Goal: Complete application form: Complete application form

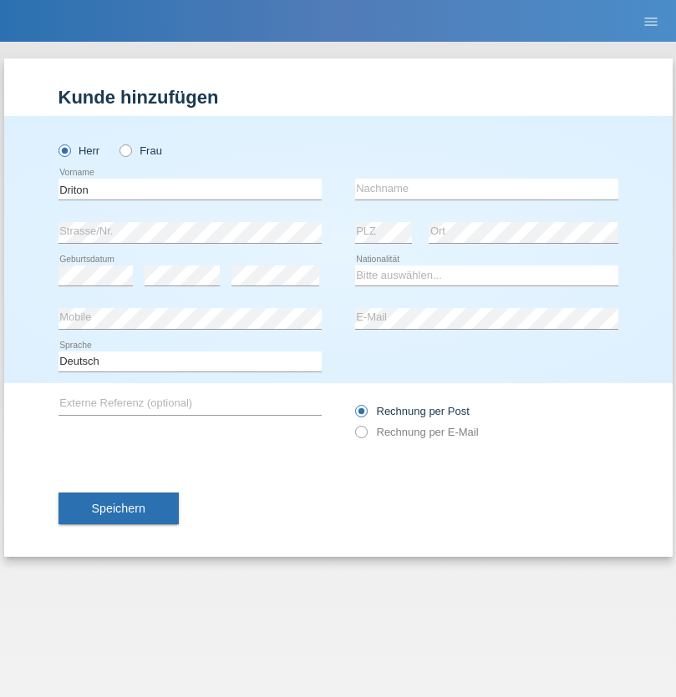
type input "Driton"
click at [486, 189] on input "text" at bounding box center [486, 189] width 263 height 21
type input "[PERSON_NAME]"
select select "MK"
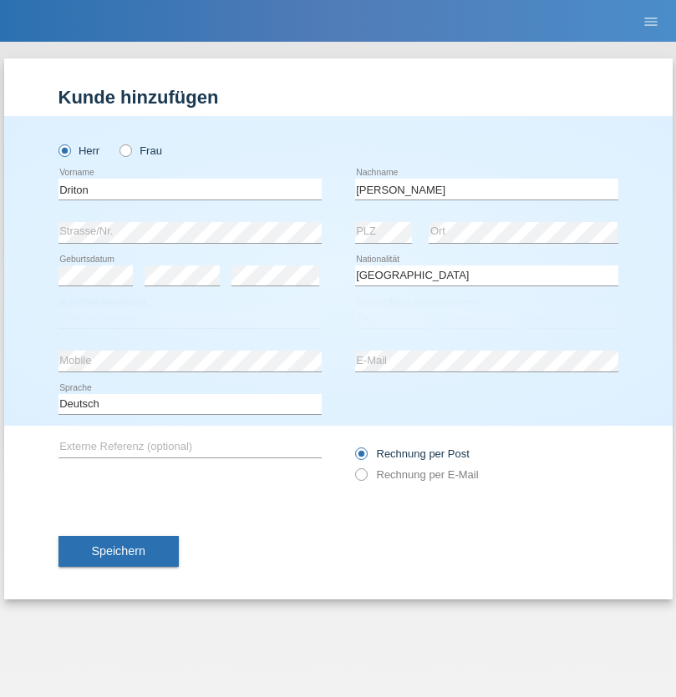
select select "C"
select select "12"
select select "08"
select select "2003"
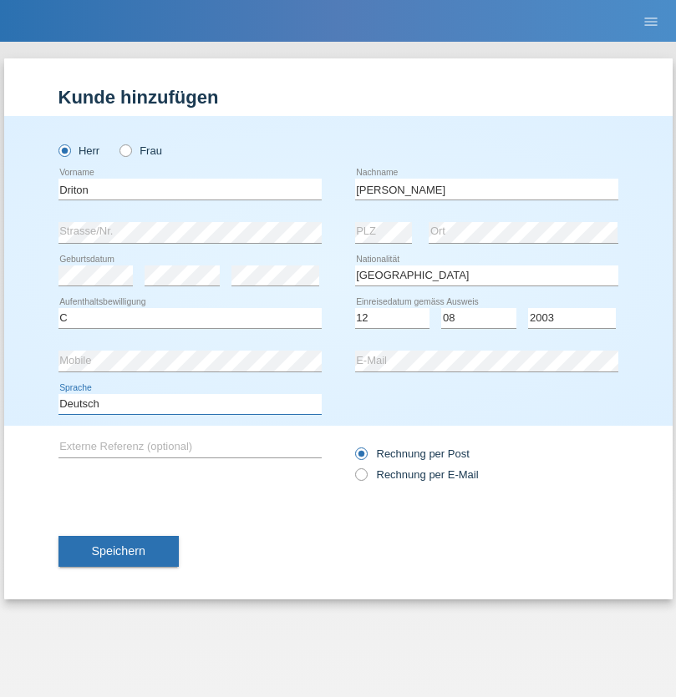
select select "en"
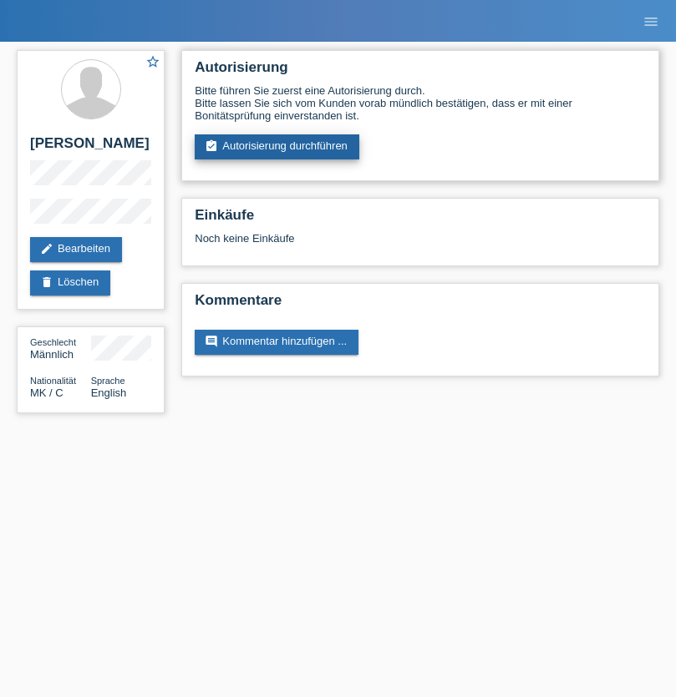
click at [277, 147] on link "assignment_turned_in Autorisierung durchführen" at bounding box center [277, 146] width 165 height 25
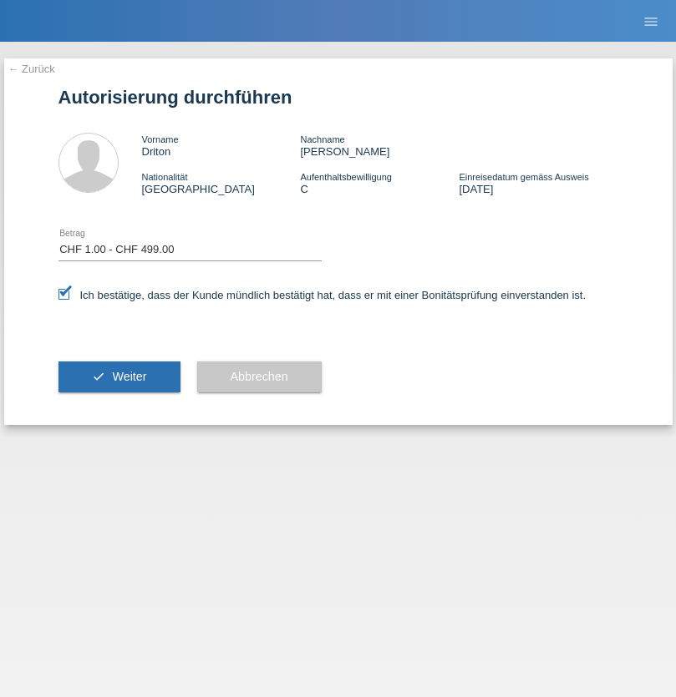
select select "1"
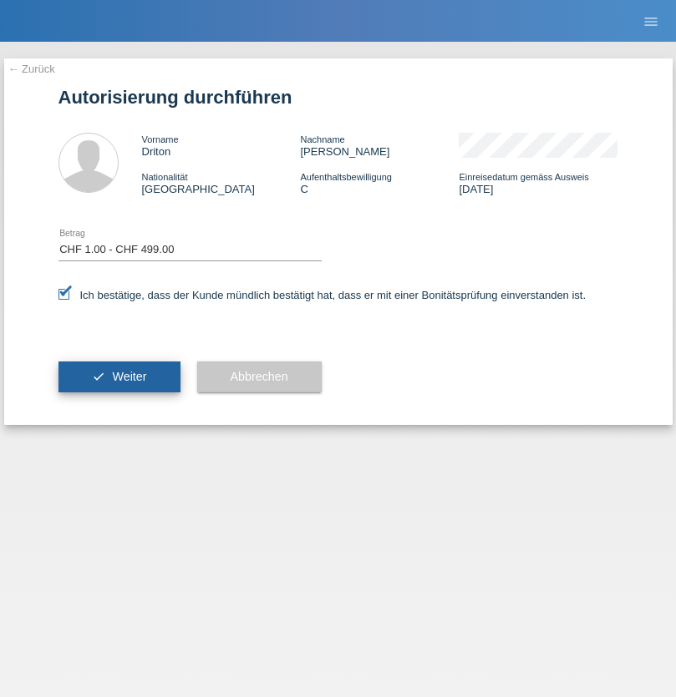
click at [119, 377] on span "Weiter" at bounding box center [129, 376] width 34 height 13
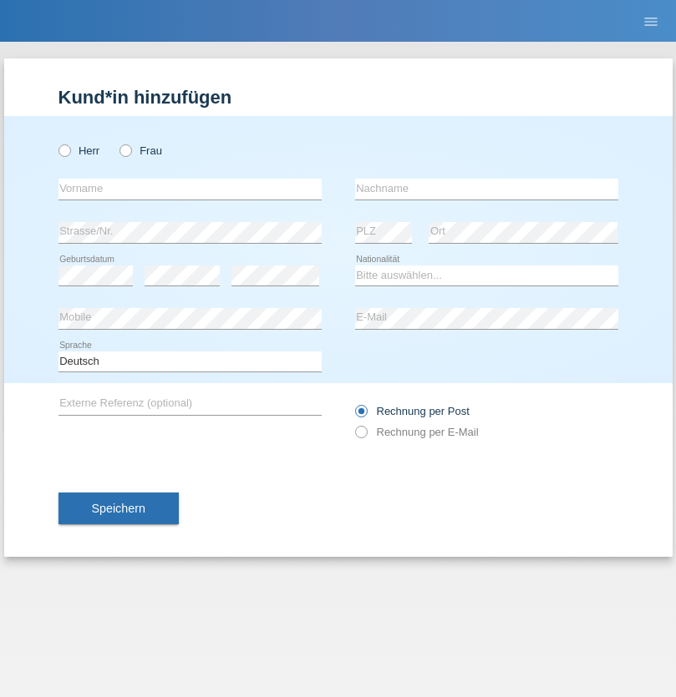
radio input "true"
click at [190, 189] on input "text" at bounding box center [189, 189] width 263 height 21
type input "Diana"
click at [486, 189] on input "text" at bounding box center [486, 189] width 263 height 21
type input "Baloh"
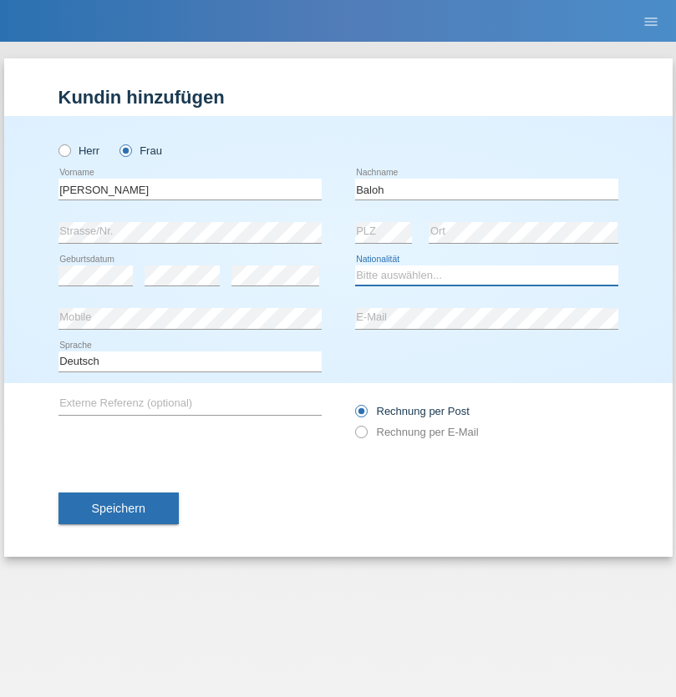
select select "CH"
radio input "true"
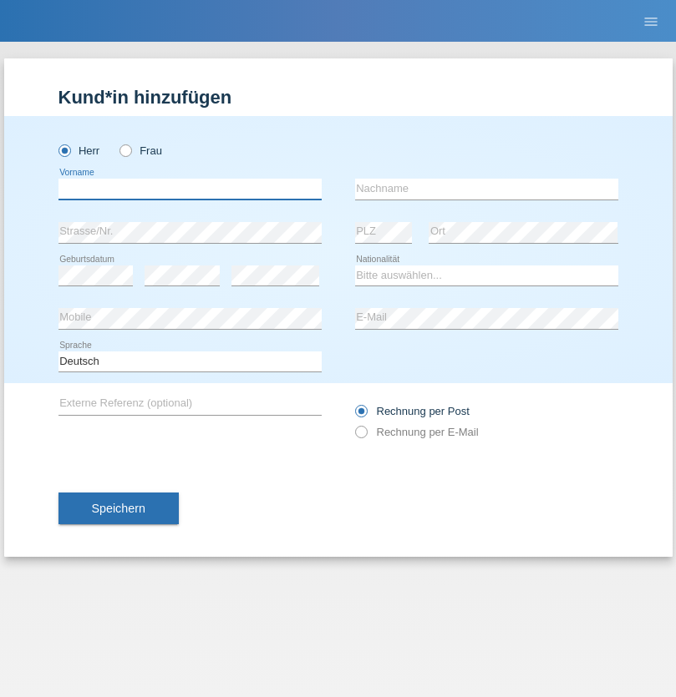
click at [190, 189] on input "text" at bounding box center [189, 189] width 263 height 21
type input "Bergmann"
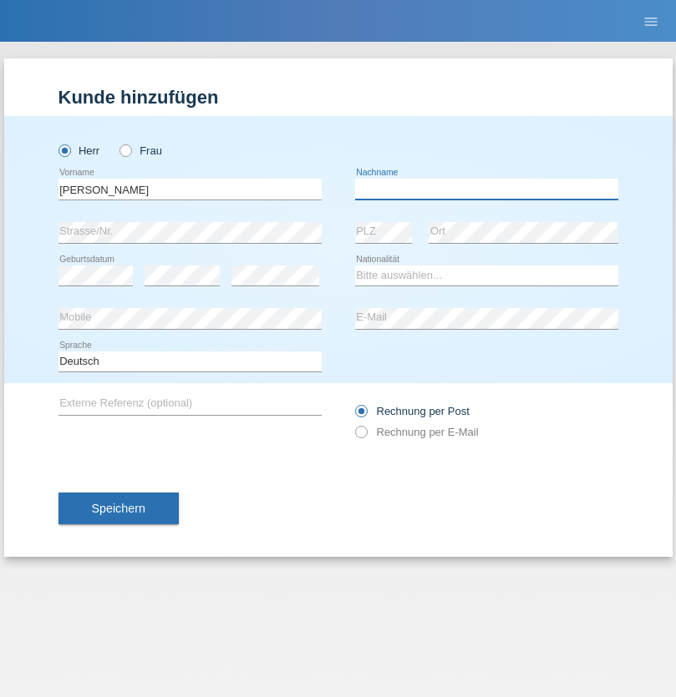
click at [486, 189] on input "text" at bounding box center [486, 189] width 263 height 21
type input "pascal"
select select "CH"
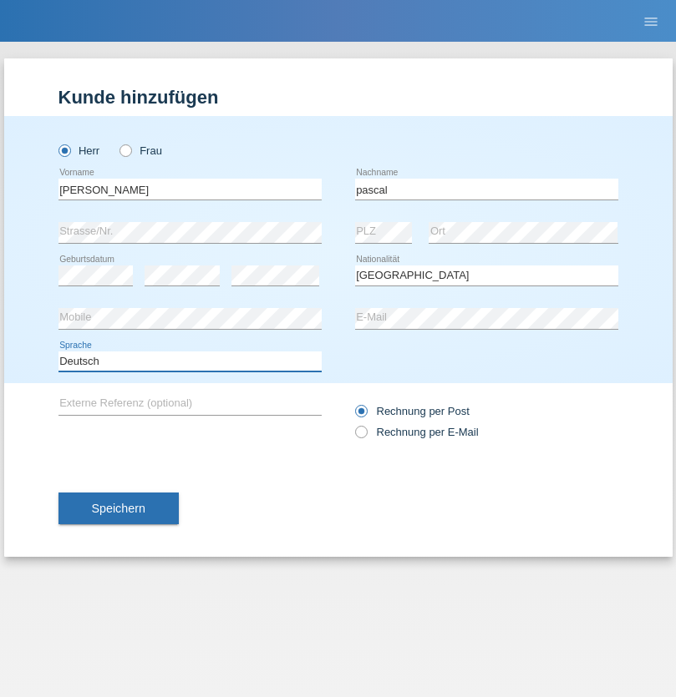
select select "en"
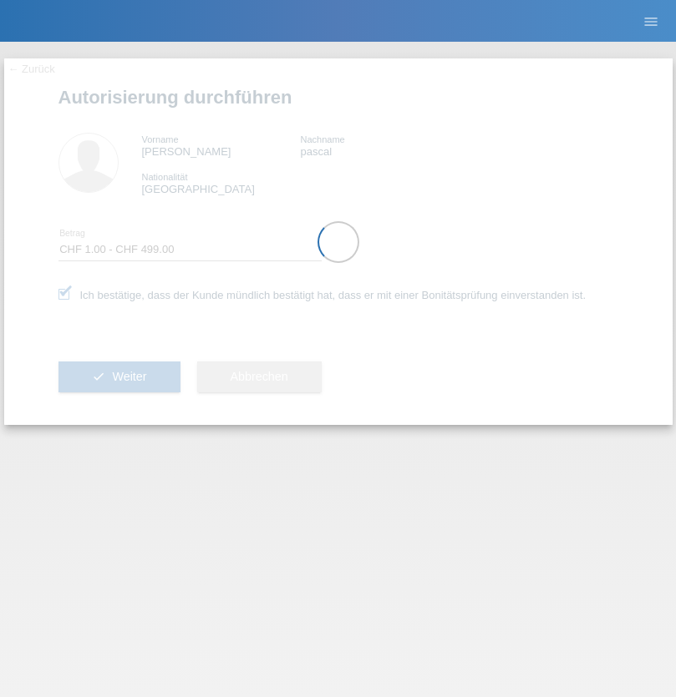
select select "1"
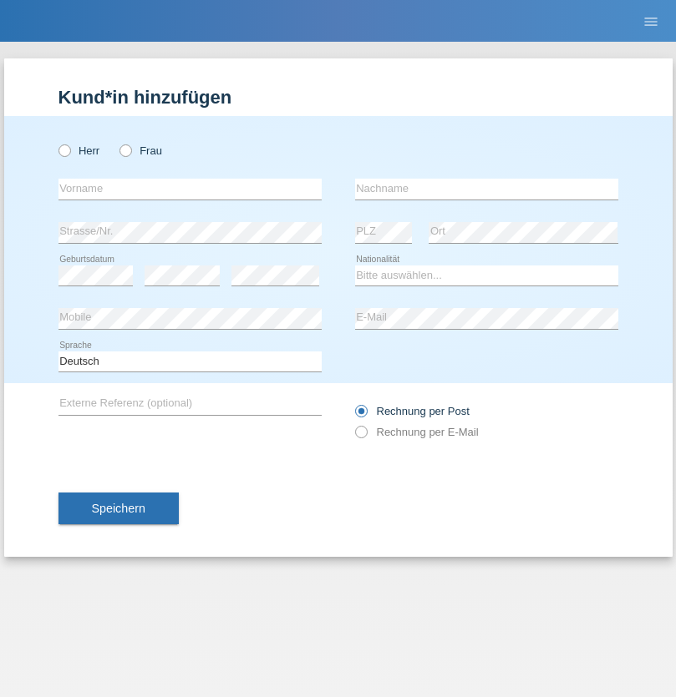
radio input "true"
click at [190, 189] on input "text" at bounding box center [189, 189] width 263 height 21
type input "[PERSON_NAME]"
click at [486, 189] on input "text" at bounding box center [486, 189] width 263 height 21
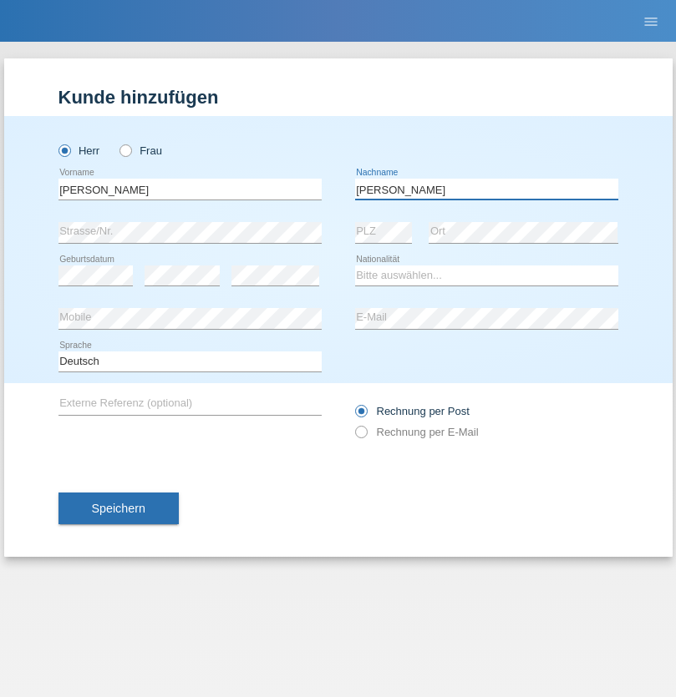
type input "[PERSON_NAME]"
select select "PT"
select select "C"
select select "02"
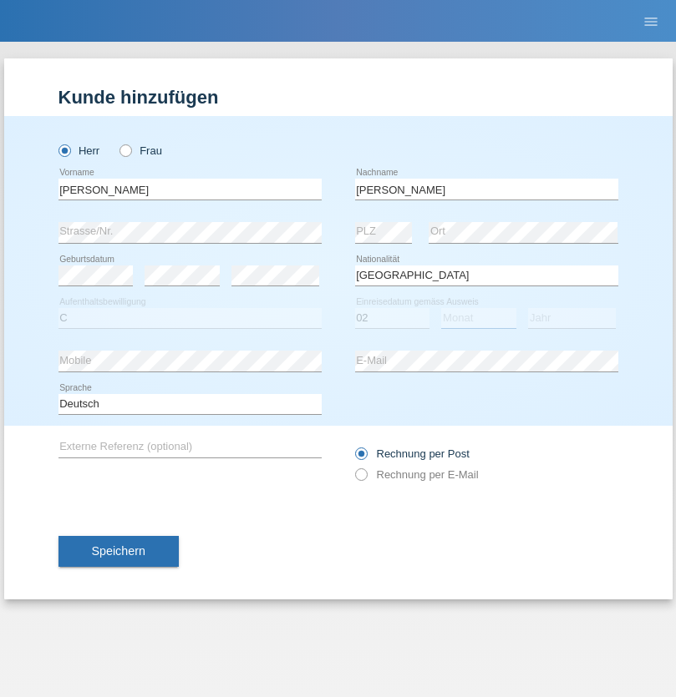
select select "04"
select select "2011"
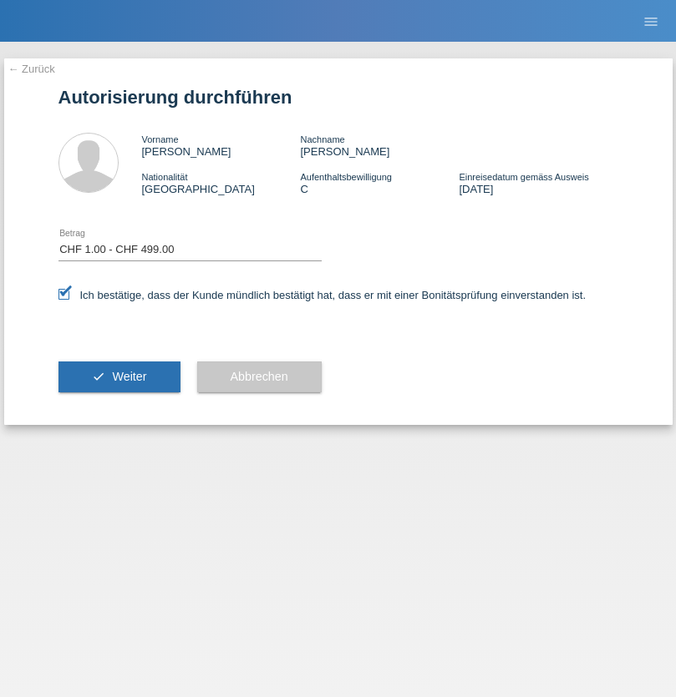
select select "1"
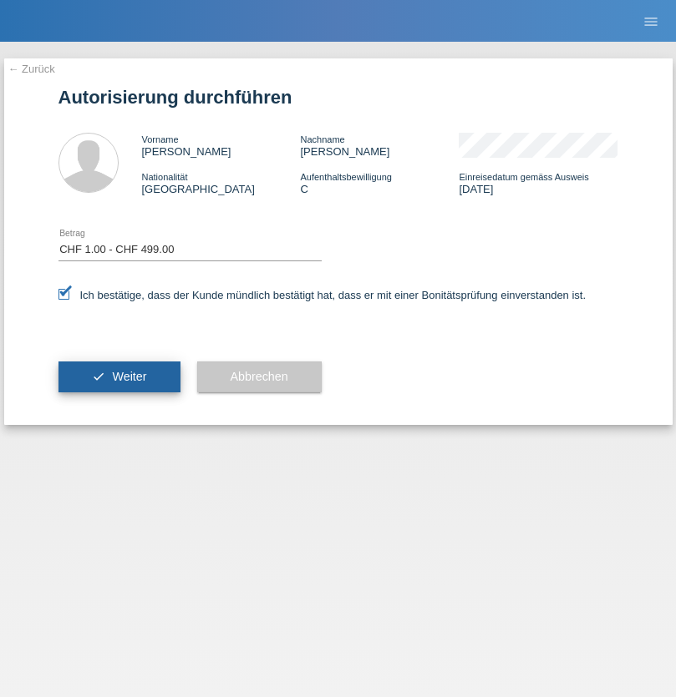
click at [119, 377] on span "Weiter" at bounding box center [129, 376] width 34 height 13
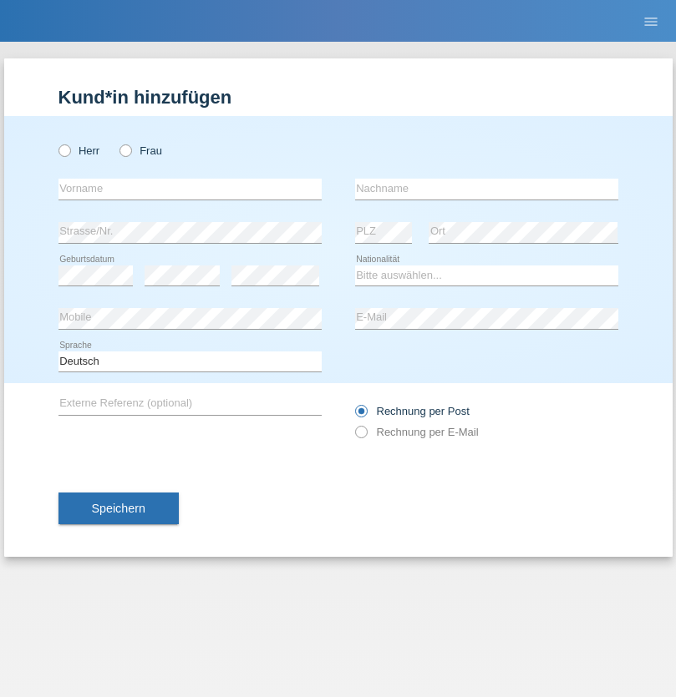
radio input "true"
click at [190, 189] on input "text" at bounding box center [189, 189] width 263 height 21
type input "[PERSON_NAME]"
click at [486, 189] on input "text" at bounding box center [486, 189] width 263 height 21
type input "Strüby"
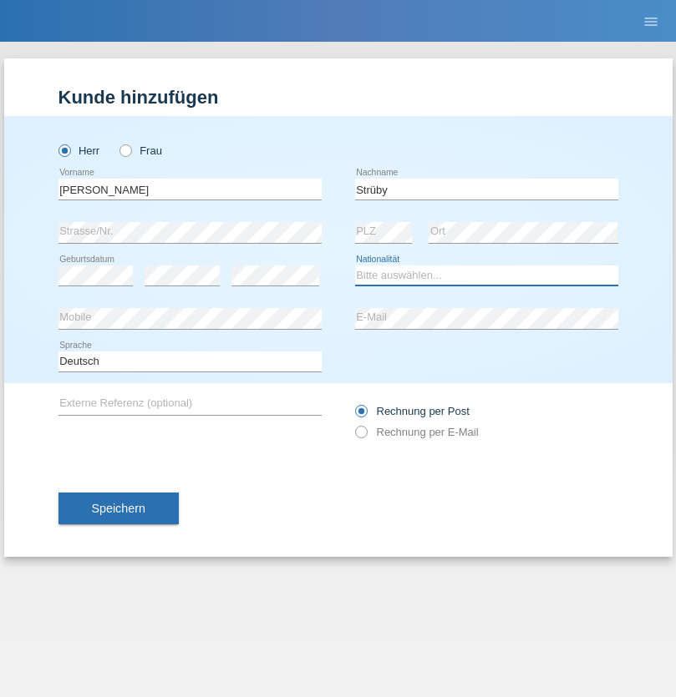
select select "CH"
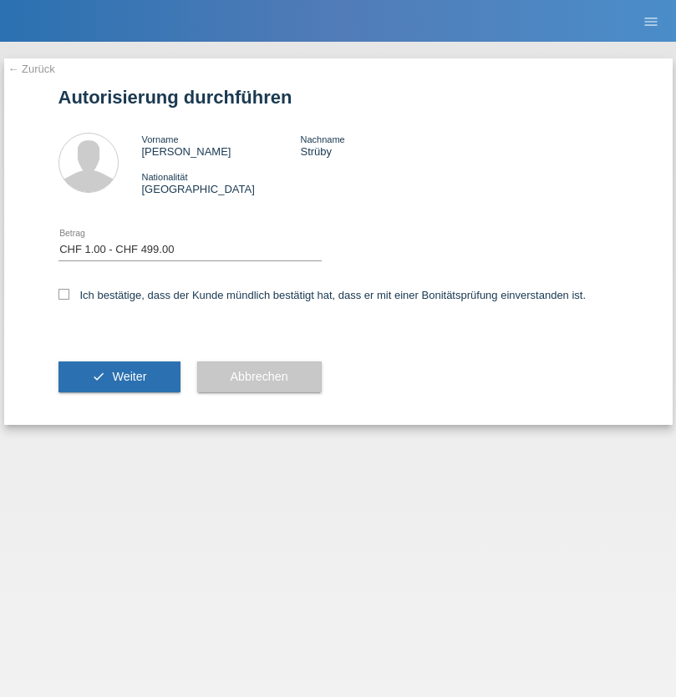
select select "1"
checkbox input "true"
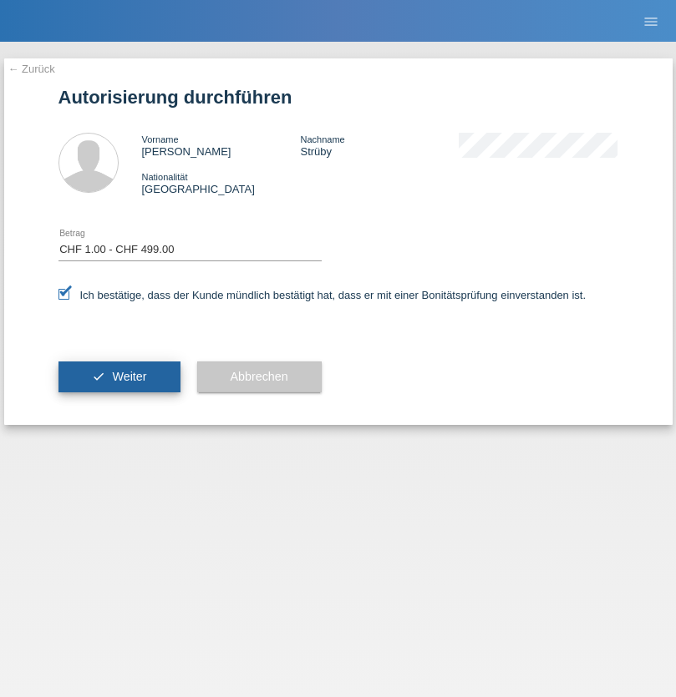
click at [119, 377] on span "Weiter" at bounding box center [129, 376] width 34 height 13
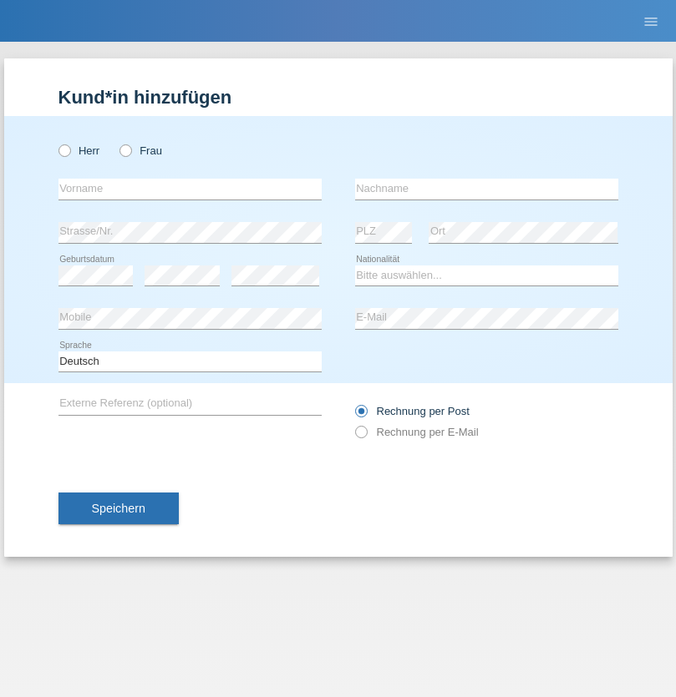
radio input "true"
click at [190, 189] on input "text" at bounding box center [189, 189] width 263 height 21
type input "Betim"
click at [486, 189] on input "text" at bounding box center [486, 189] width 263 height 21
type input "Alija"
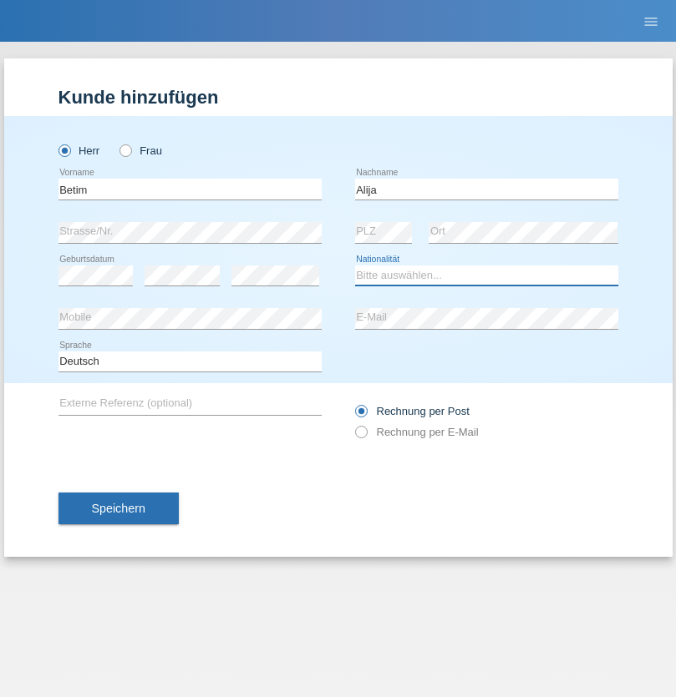
select select "MK"
select select "C"
select select "12"
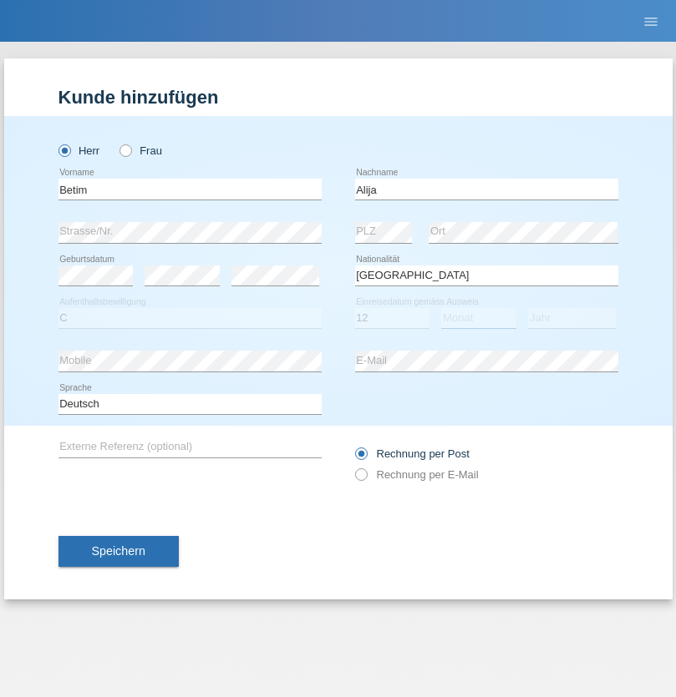
select select "08"
select select "2003"
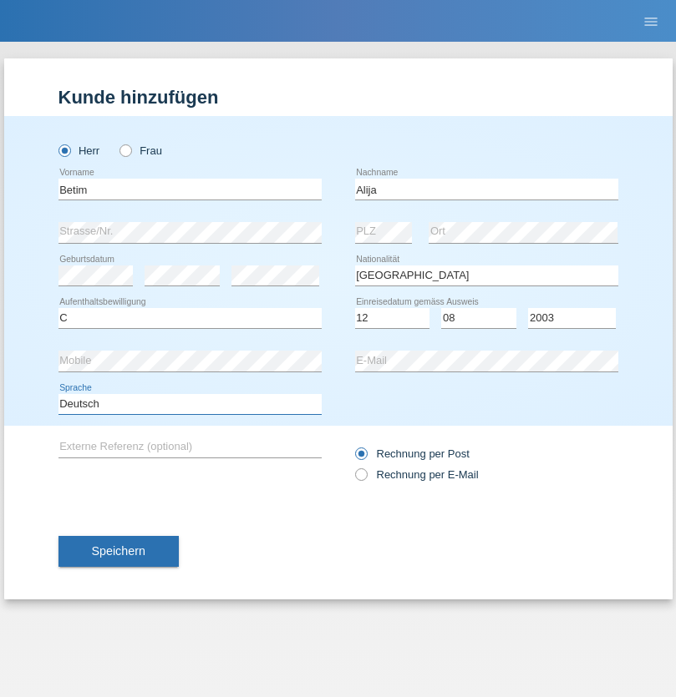
select select "en"
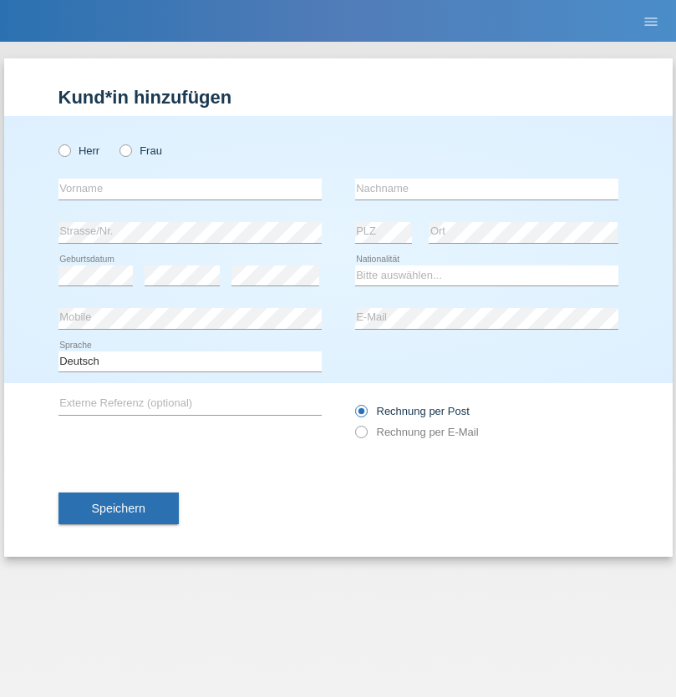
radio input "true"
click at [190, 189] on input "text" at bounding box center [189, 189] width 263 height 21
type input "Sasa"
click at [486, 189] on input "text" at bounding box center [486, 189] width 263 height 21
type input "Lazarevic"
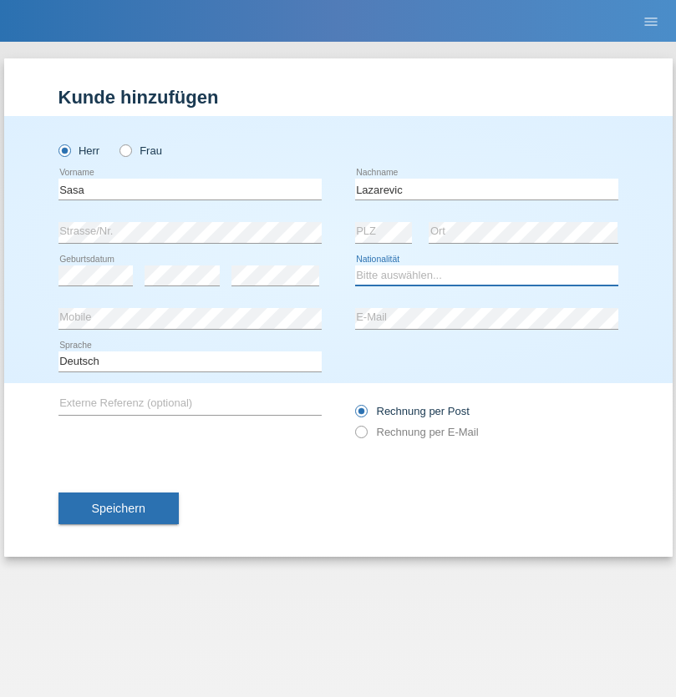
select select "RS"
select select "C"
select select "16"
select select "10"
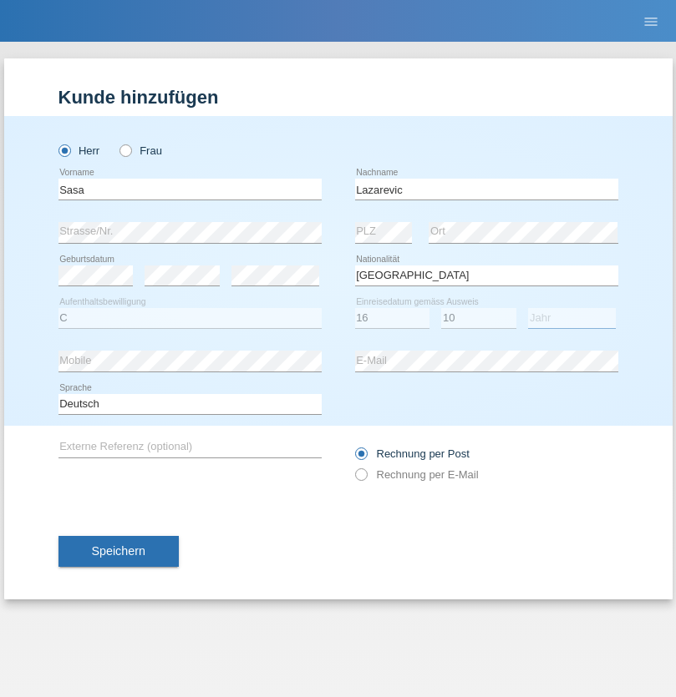
select select "1984"
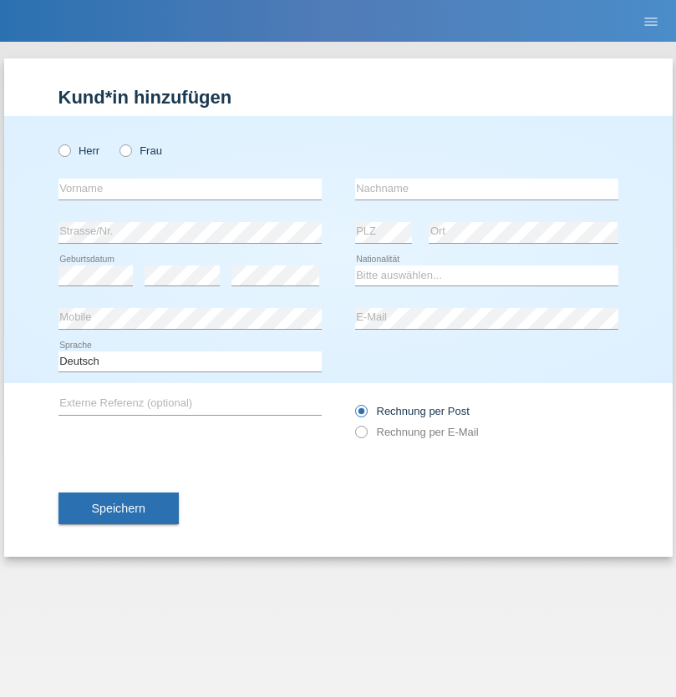
radio input "true"
click at [190, 189] on input "text" at bounding box center [189, 189] width 263 height 21
type input "kelmendi"
click at [486, 189] on input "text" at bounding box center [486, 189] width 263 height 21
type input "Edona"
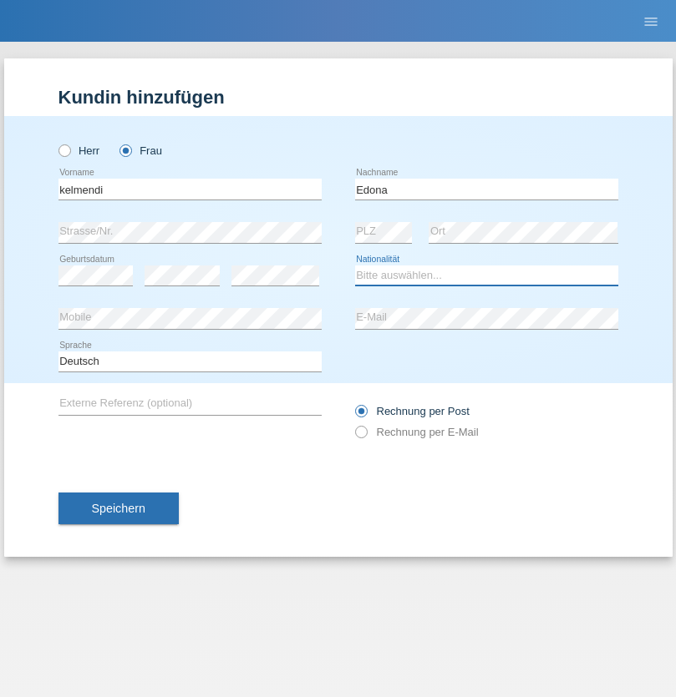
select select "XK"
select select "C"
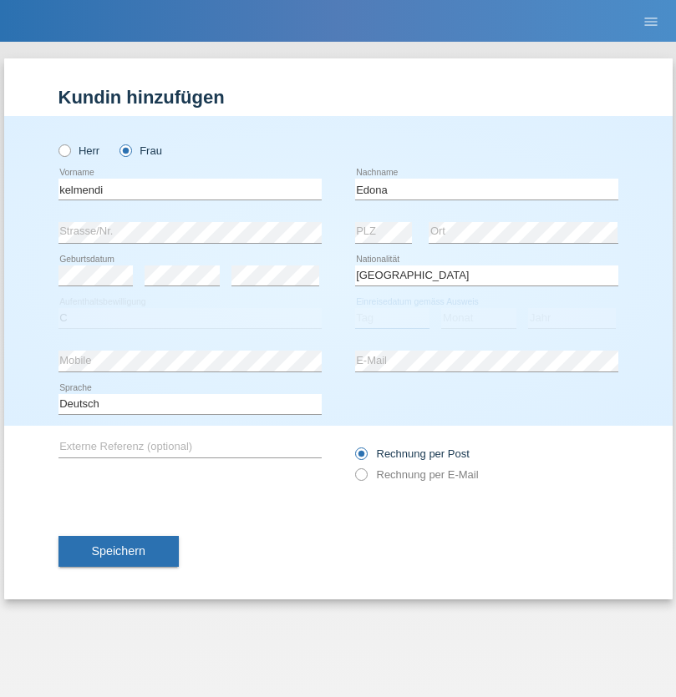
select select "23"
select select "09"
select select "2021"
